Goal: Check status: Check status

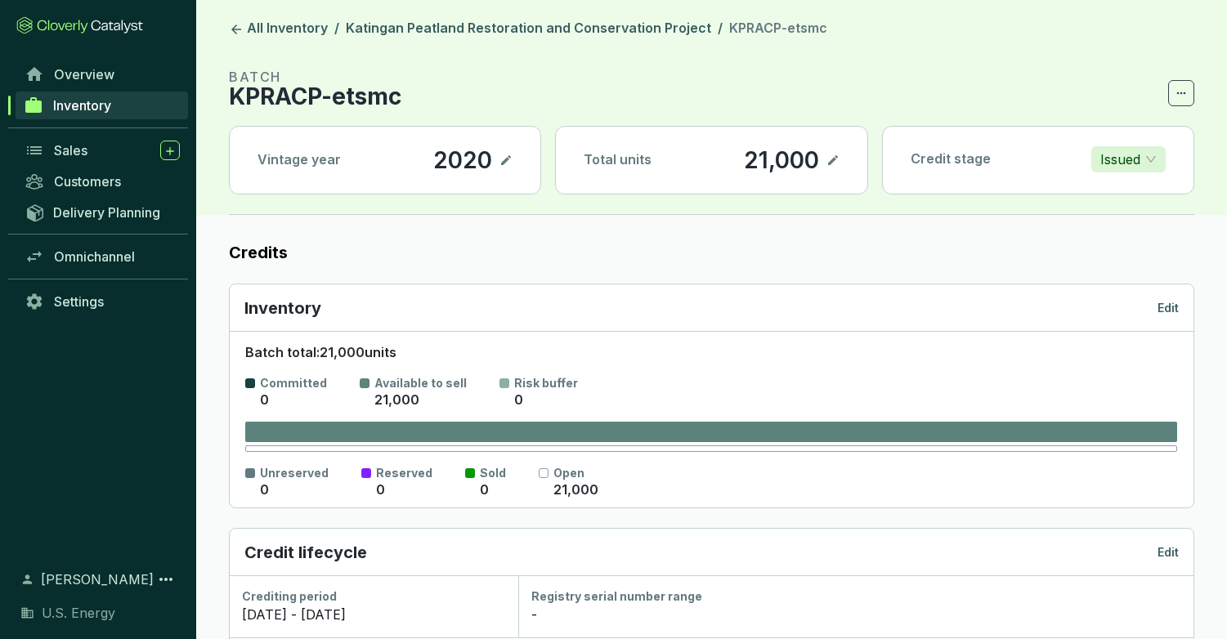
click at [168, 631] on section "[PERSON_NAME] U.S. Energy" at bounding box center [98, 594] width 196 height 90
click at [72, 78] on span "Overview" at bounding box center [84, 74] width 60 height 16
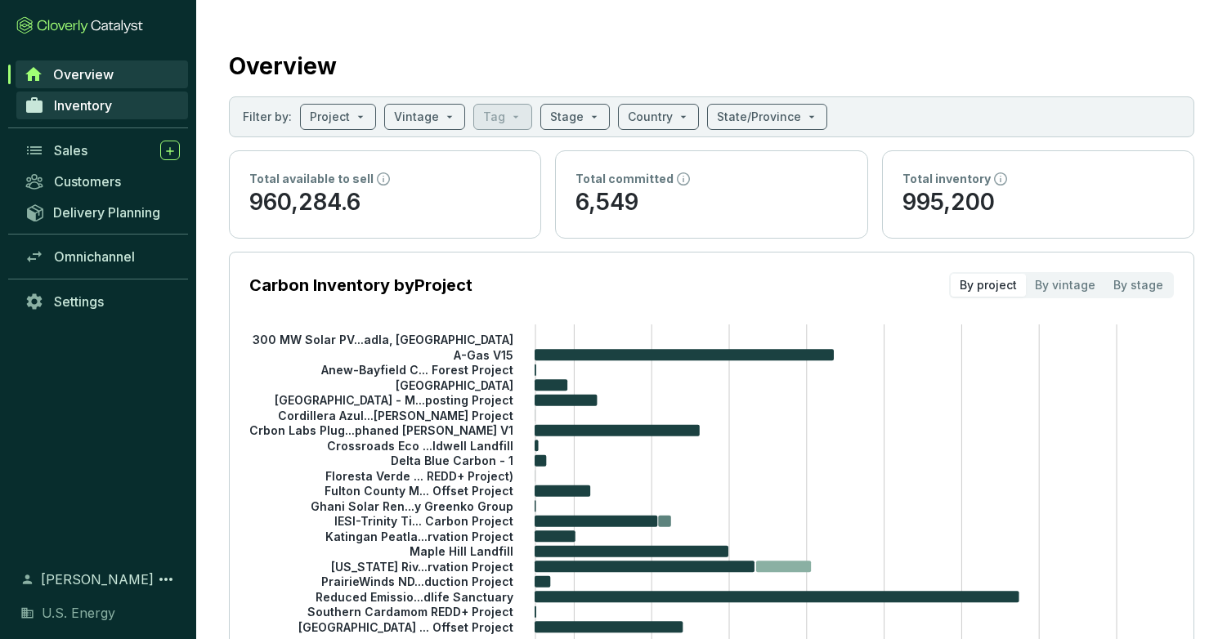
click at [79, 111] on span "Inventory" at bounding box center [83, 105] width 58 height 16
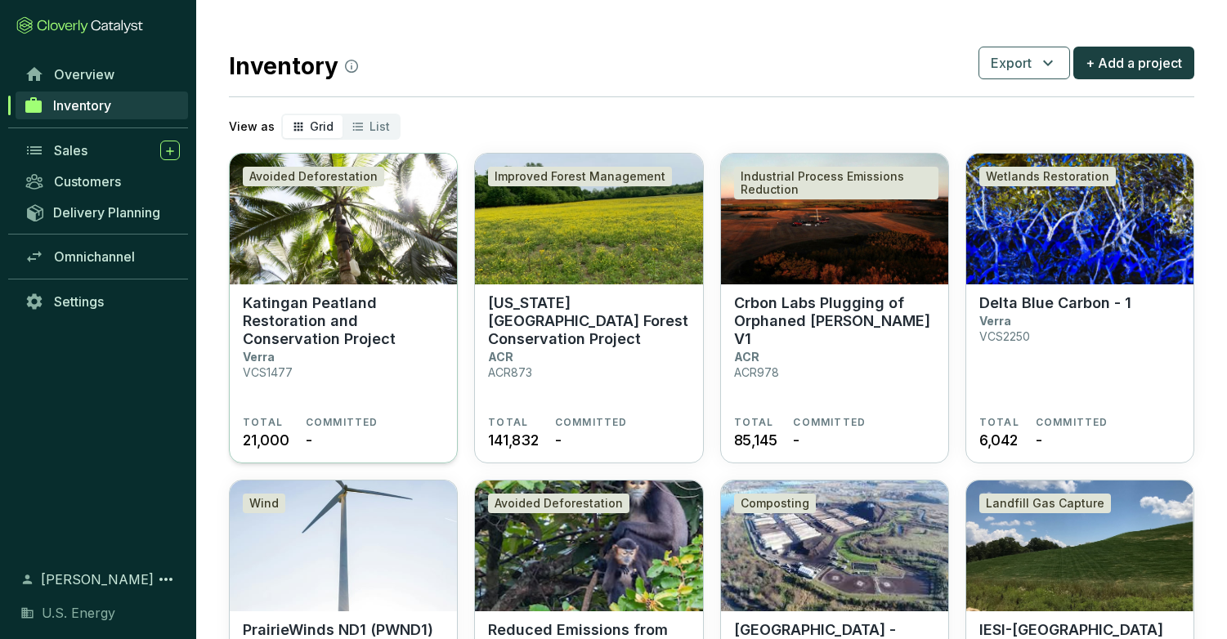
click at [302, 346] on p "Katingan Peatland Restoration and Conservation Project" at bounding box center [343, 321] width 201 height 54
